Goal: Find specific page/section: Find specific page/section

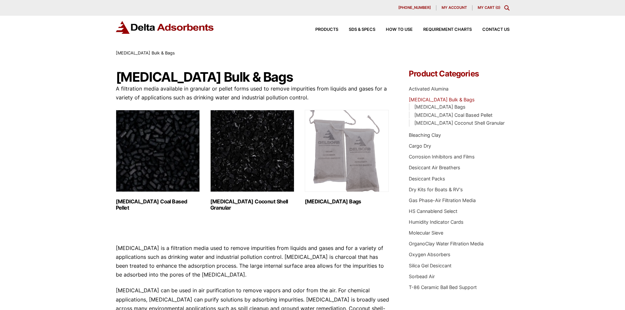
click at [145, 155] on img "Visit product category Activated Carbon Coal Based Pellet" at bounding box center [158, 151] width 84 height 82
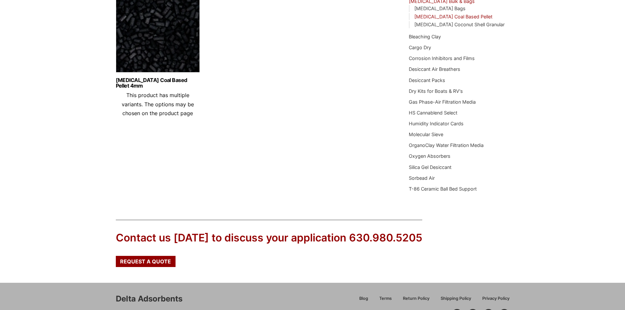
scroll to position [66, 0]
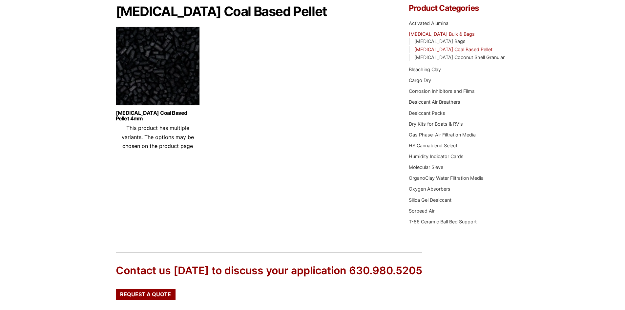
click at [475, 49] on link "[MEDICAL_DATA] Coal Based Pellet" at bounding box center [453, 50] width 78 height 6
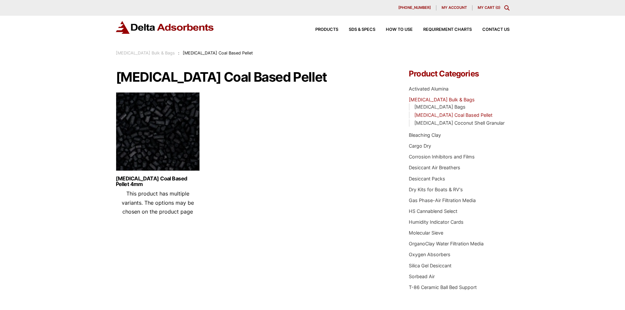
click at [330, 27] on div "Products SDS & SPECS How to Use Requirement Charts Contact Us" at bounding box center [407, 30] width 210 height 10
